Goal: Navigation & Orientation: Find specific page/section

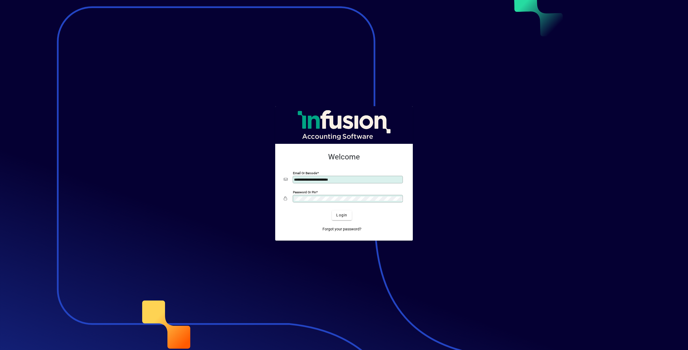
type input "**********"
click at [336, 214] on span "submit" at bounding box center [342, 215] width 20 height 13
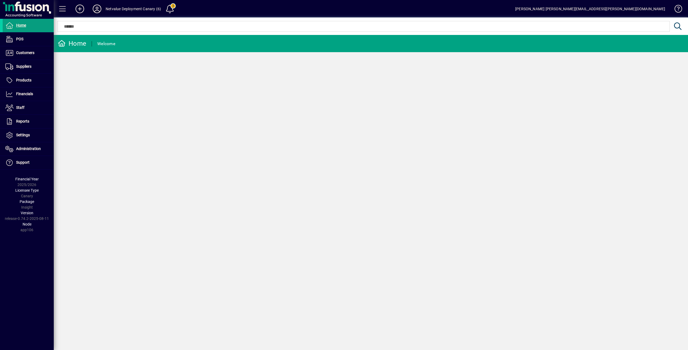
click at [95, 7] on icon at bounding box center [97, 9] width 11 height 9
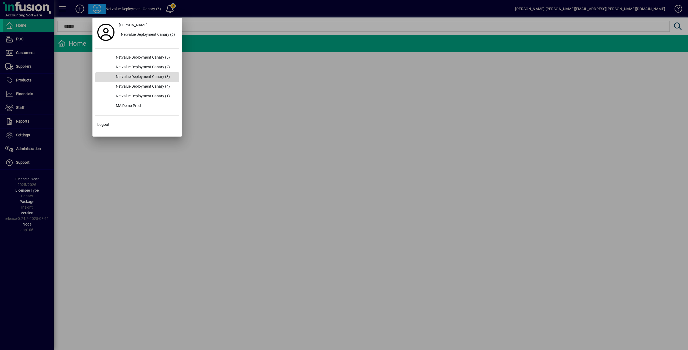
click at [156, 76] on div "Netvalue Deployment Canary (3)" at bounding box center [146, 77] width 68 height 10
